Goal: Information Seeking & Learning: Learn about a topic

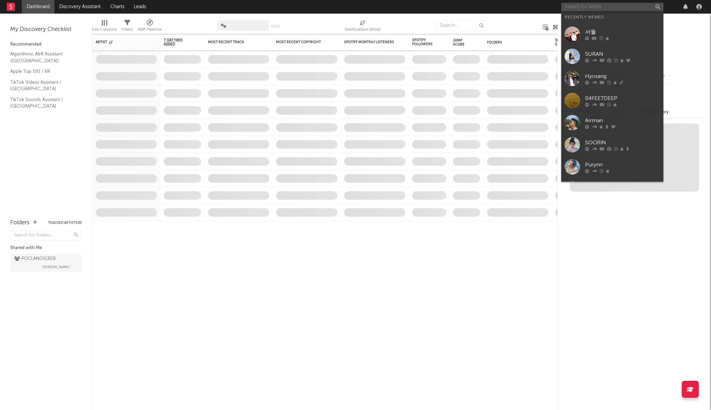
click at [584, 10] on input "text" at bounding box center [613, 7] width 102 height 9
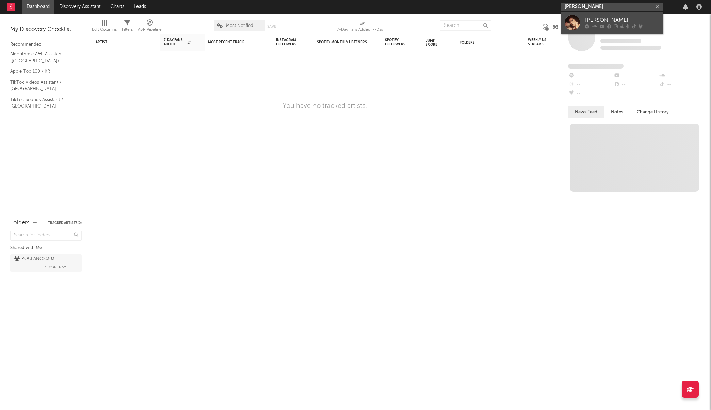
type input "tiffany young"
click at [601, 20] on div "Tiffany Young" at bounding box center [622, 20] width 75 height 8
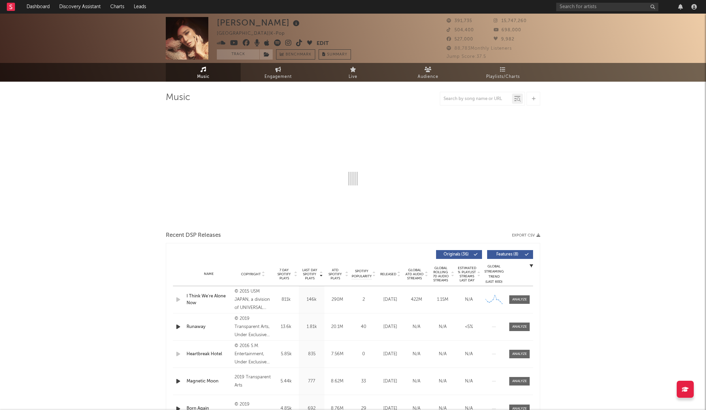
select select "6m"
